Goal: Task Accomplishment & Management: Complete application form

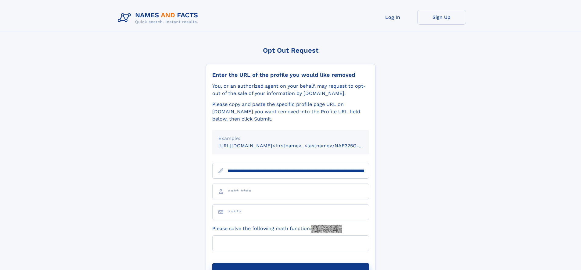
scroll to position [0, 63]
type input "**********"
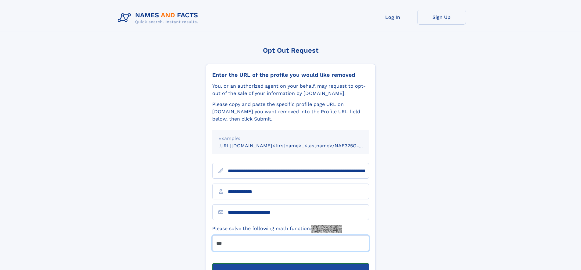
type input "***"
click at [290, 264] on button "Submit Opt Out Request" at bounding box center [290, 274] width 157 height 20
